Goal: Task Accomplishment & Management: Complete application form

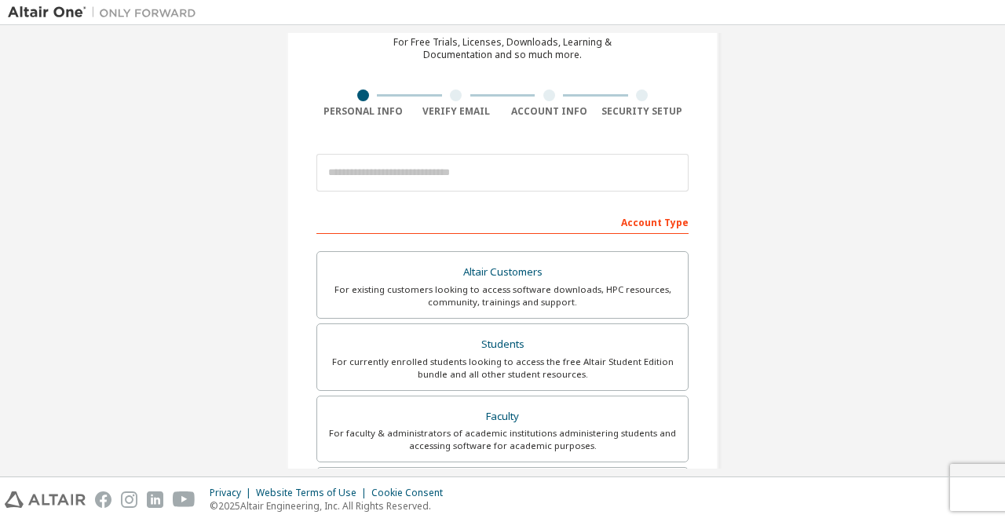
scroll to position [75, 0]
click at [435, 355] on div "For currently enrolled students looking to access the free Altair Student Editi…" at bounding box center [503, 367] width 352 height 25
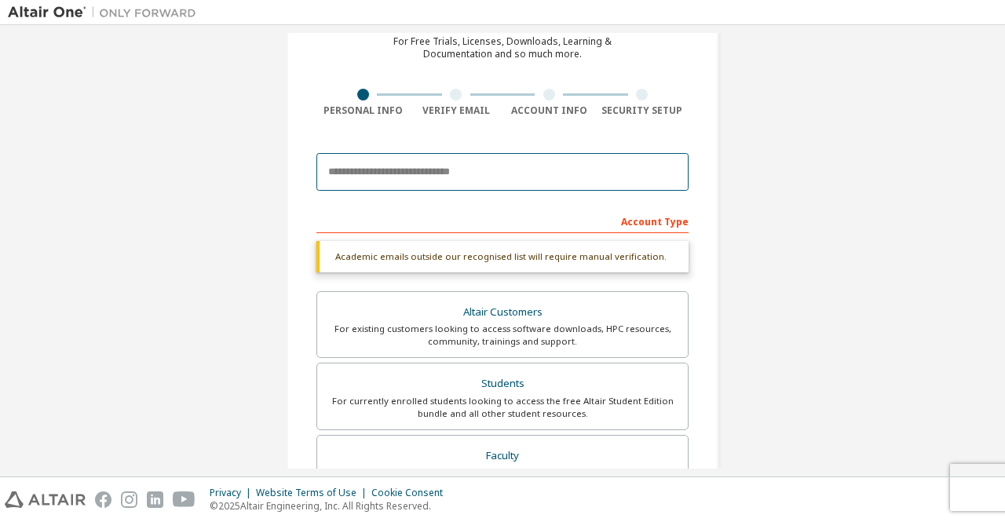
click at [423, 168] on input "email" at bounding box center [502, 172] width 372 height 38
click at [447, 180] on input "email" at bounding box center [502, 172] width 372 height 38
paste input "**********"
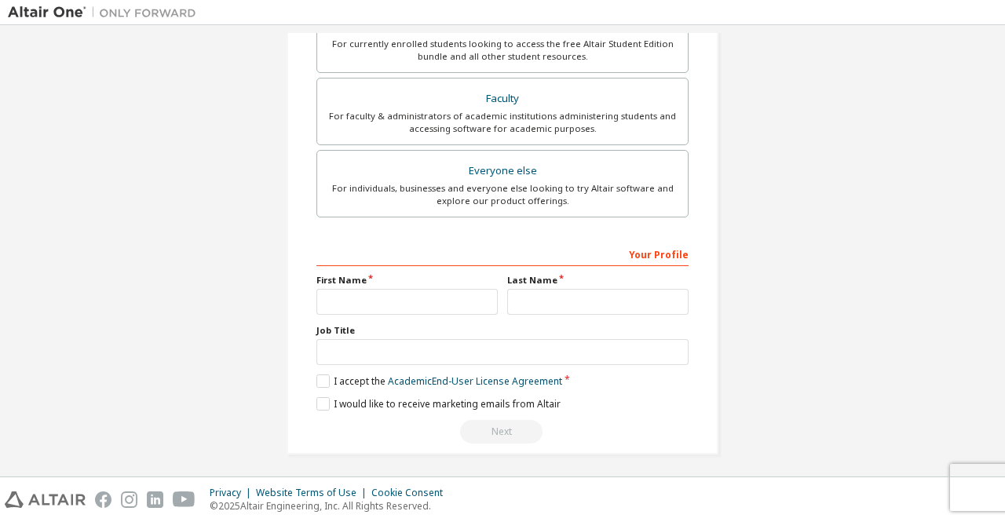
scroll to position [391, 0]
type input "**********"
click at [438, 299] on input "text" at bounding box center [406, 302] width 181 height 26
type input "*****"
click at [522, 307] on input "text" at bounding box center [597, 302] width 181 height 26
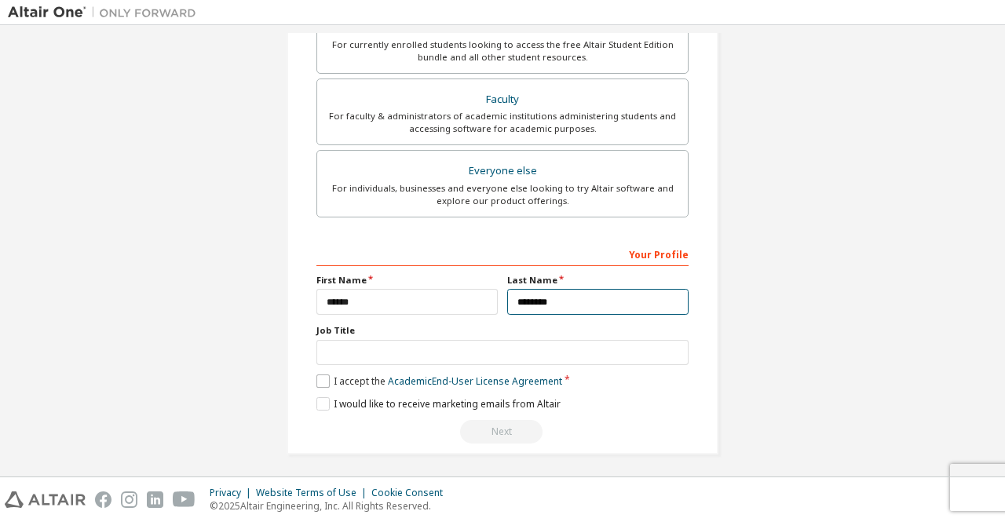
type input "********"
click at [323, 381] on label "I accept the Academic End-User License Agreement" at bounding box center [439, 381] width 246 height 13
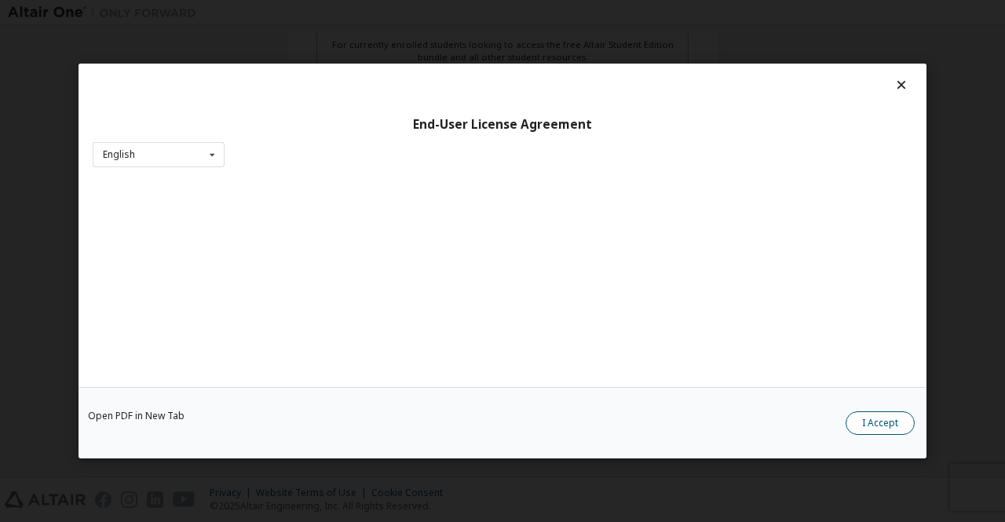
click at [871, 420] on button "I Accept" at bounding box center [880, 423] width 69 height 24
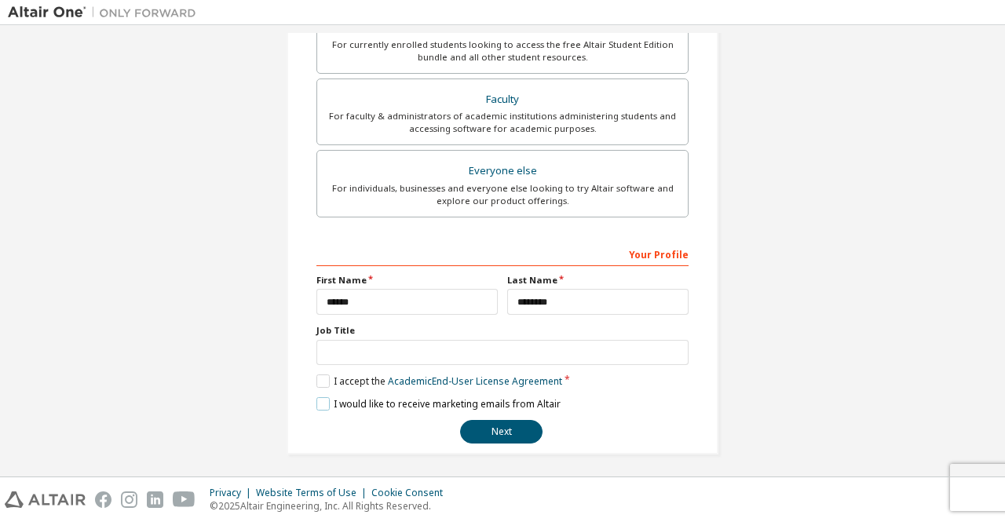
click at [320, 403] on label "I would like to receive marketing emails from Altair" at bounding box center [438, 403] width 244 height 13
click at [504, 422] on button "Next" at bounding box center [501, 432] width 82 height 24
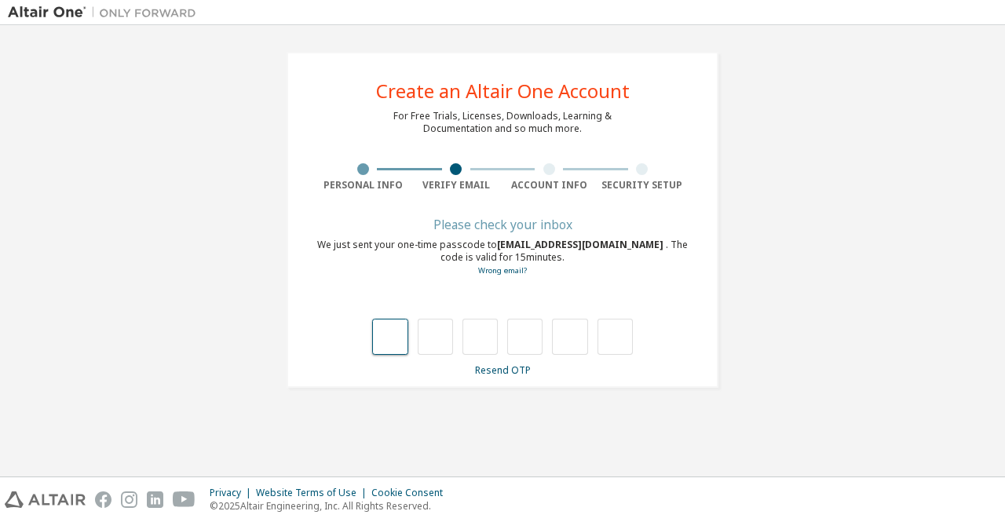
type input "*"
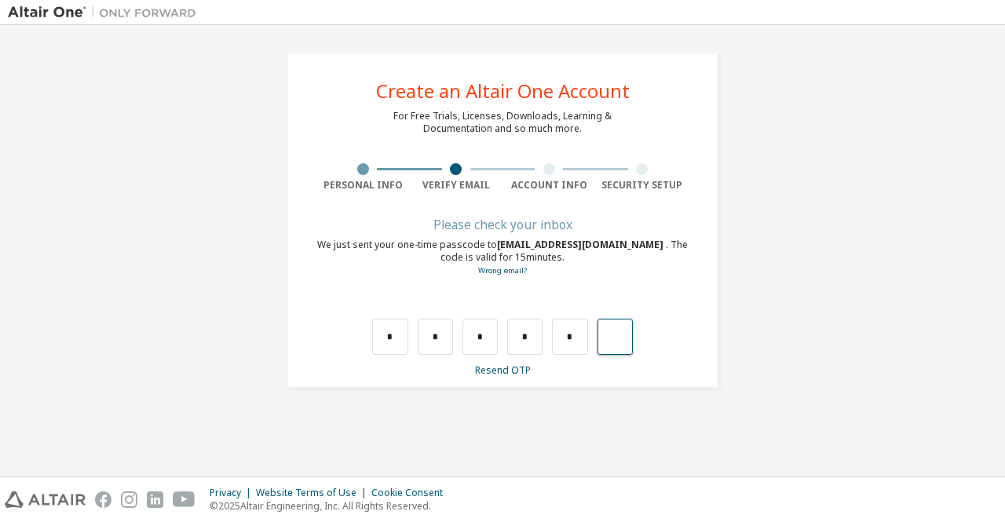
type input "*"
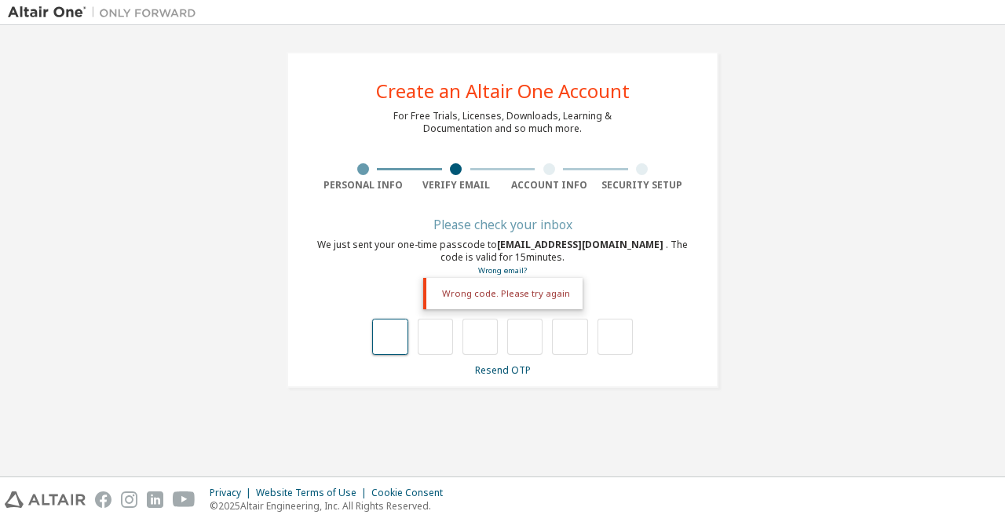
click at [393, 350] on input "text" at bounding box center [389, 337] width 35 height 36
type input "*"
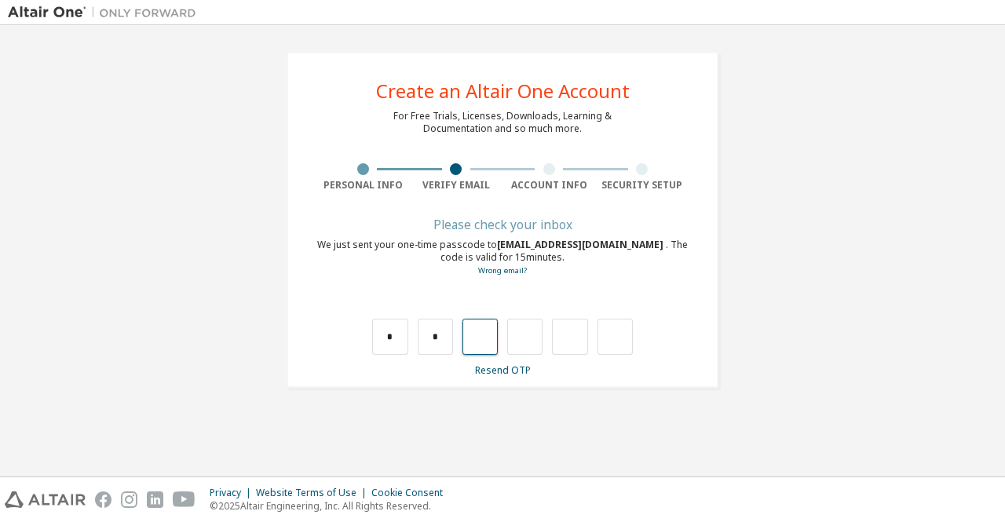
type input "*"
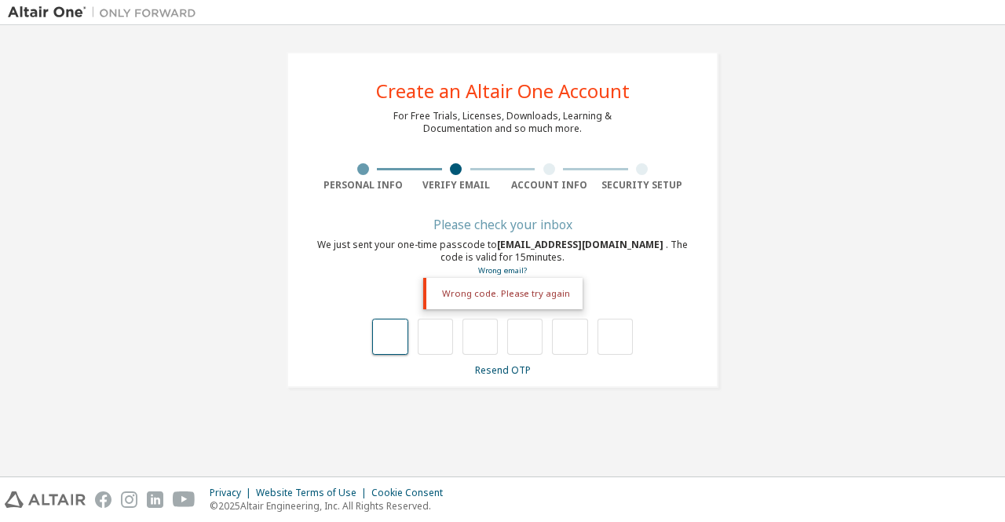
click at [386, 355] on input "text" at bounding box center [389, 337] width 35 height 36
type input "*"
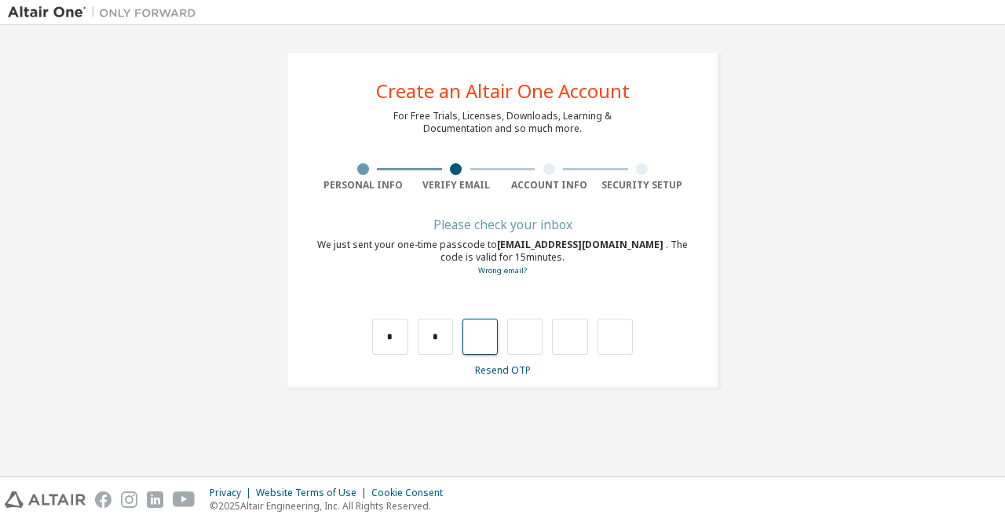
type input "*"
